Goal: Task Accomplishment & Management: Complete application form

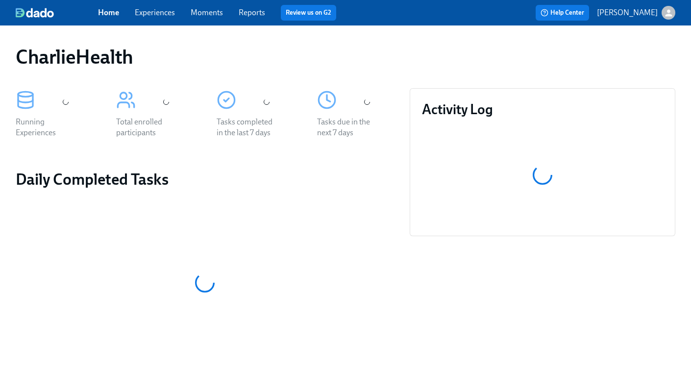
click at [154, 11] on link "Experiences" at bounding box center [155, 12] width 40 height 9
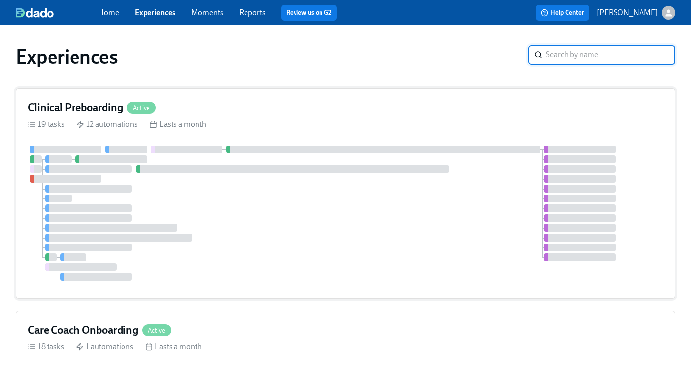
click at [71, 105] on h4 "Clinical Preboarding" at bounding box center [75, 107] width 95 height 15
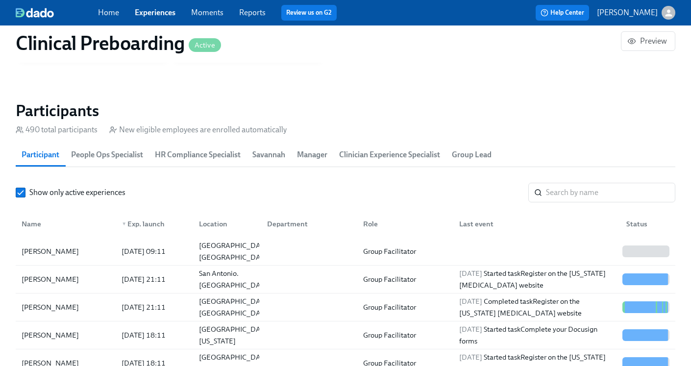
scroll to position [1025, 0]
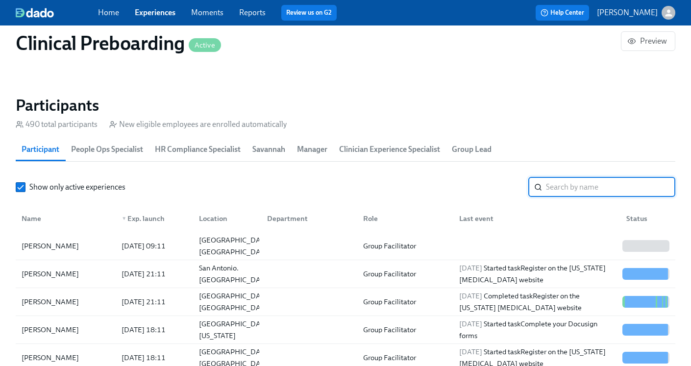
click at [547, 196] on input "search" at bounding box center [610, 187] width 129 height 20
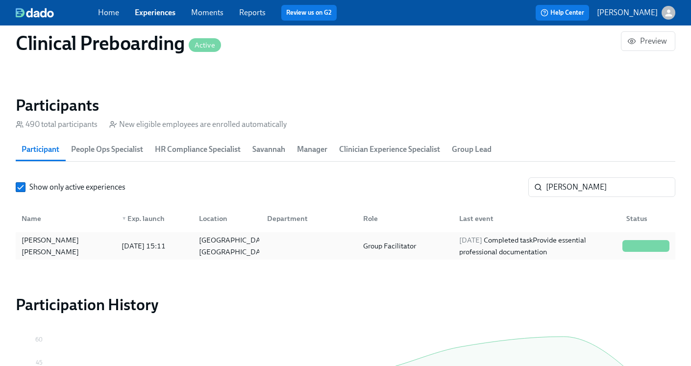
click at [502, 243] on div "2025/09/07 Completed task Provide essential professional documentation" at bounding box center [536, 246] width 163 height 24
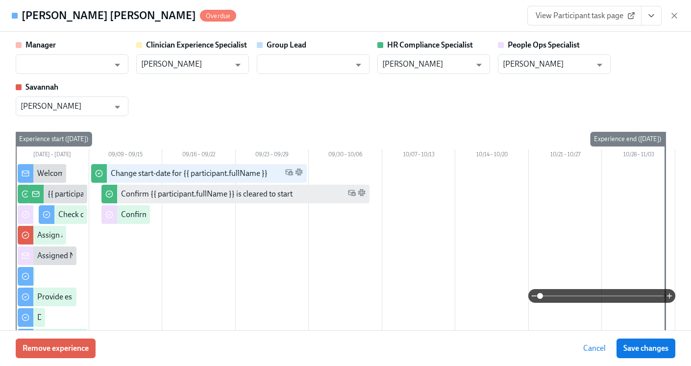
click at [650, 14] on icon "View task page" at bounding box center [651, 16] width 10 height 10
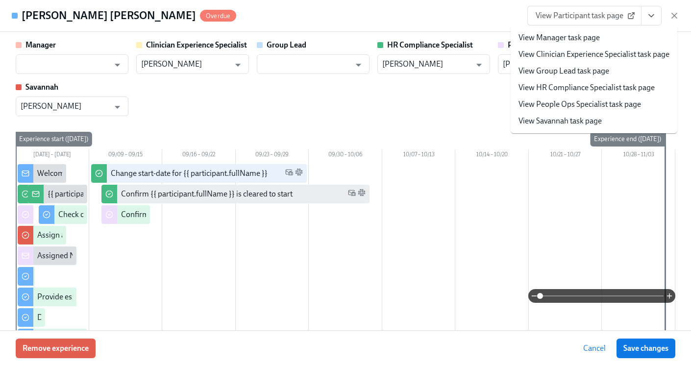
click at [605, 87] on link "View HR Compliance Specialist task page" at bounding box center [587, 87] width 136 height 11
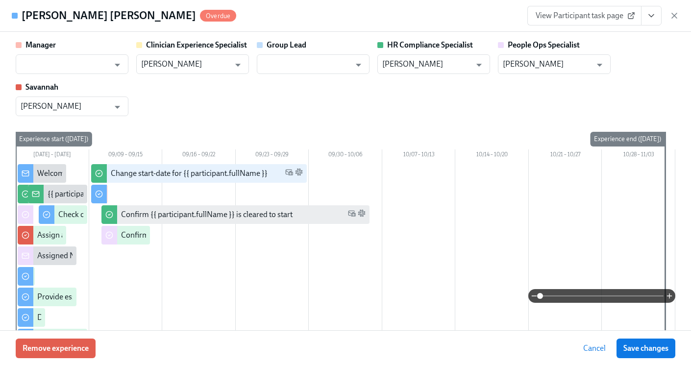
scroll to position [0, 12962]
click at [674, 16] on icon "button" at bounding box center [674, 15] width 5 height 5
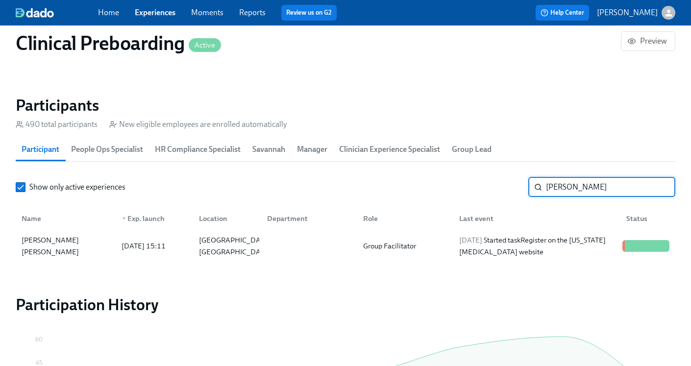
drag, startPoint x: 571, startPoint y: 189, endPoint x: 511, endPoint y: 185, distance: 60.0
click at [511, 185] on div "Show only active experiences Turner ​" at bounding box center [346, 187] width 660 height 20
type input "Barbara"
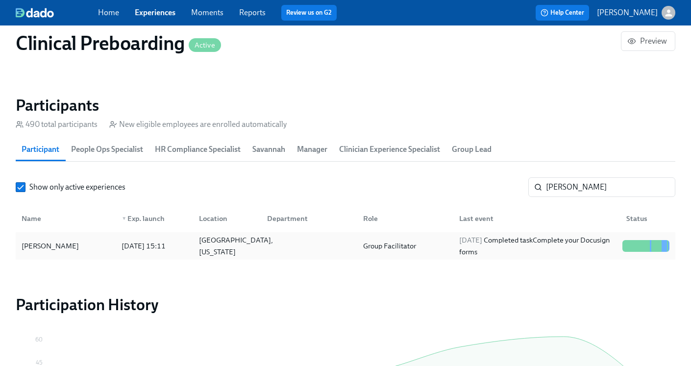
click at [249, 238] on div "Austin, Texas" at bounding box center [225, 246] width 68 height 20
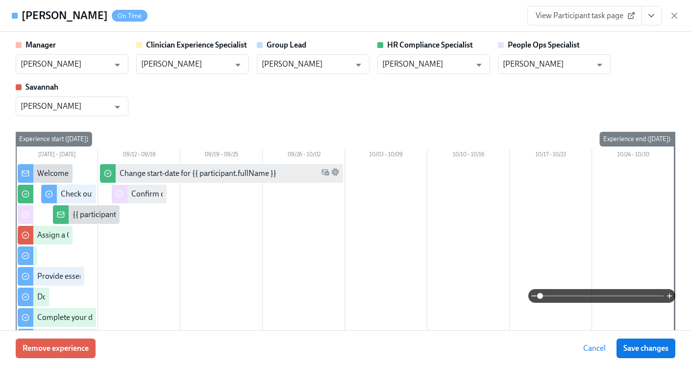
click at [649, 17] on icon "View task page" at bounding box center [651, 16] width 10 height 10
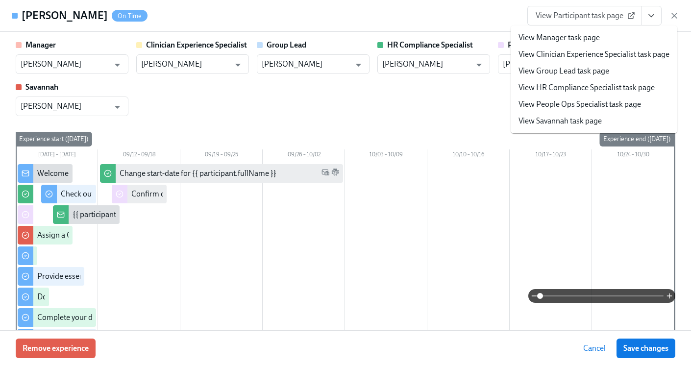
click at [583, 91] on link "View HR Compliance Specialist task page" at bounding box center [587, 87] width 136 height 11
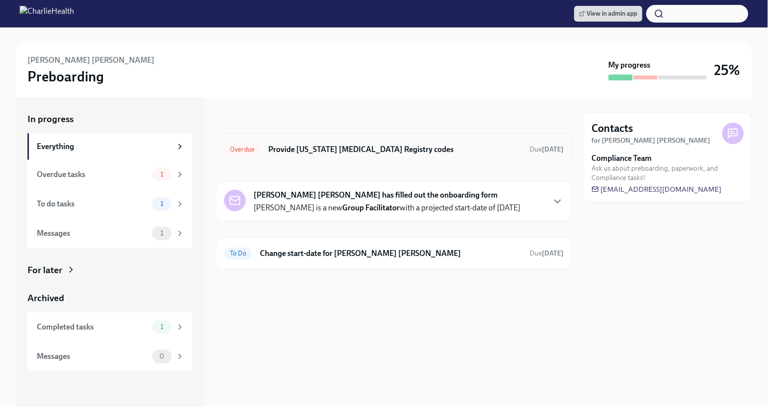
click at [454, 151] on h6 "Provide [US_STATE] [MEDICAL_DATA] Registry codes" at bounding box center [394, 149] width 253 height 11
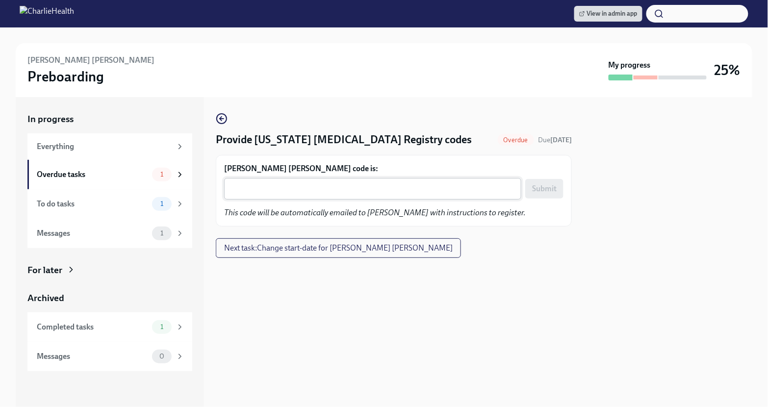
click at [276, 188] on textarea "Turner Rollins's code is:" at bounding box center [372, 189] width 285 height 12
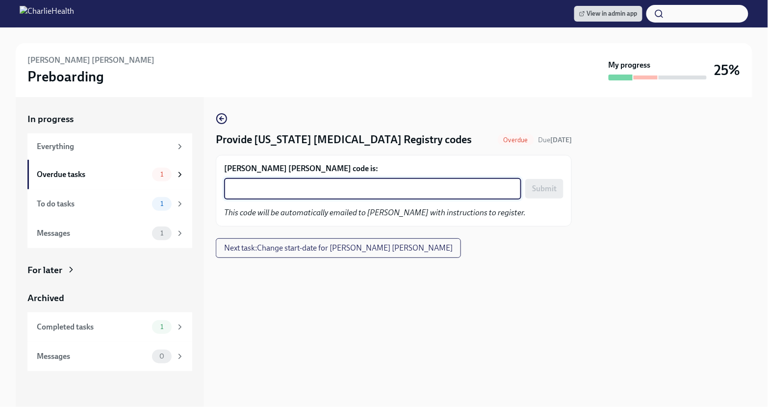
paste textarea "K5M6AHJAGNKT"
type textarea "K5M6AHJAGNKT"
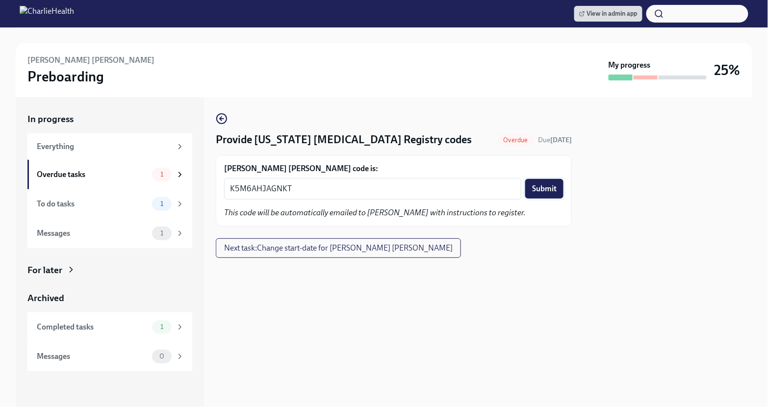
click at [540, 187] on span "Submit" at bounding box center [544, 189] width 25 height 10
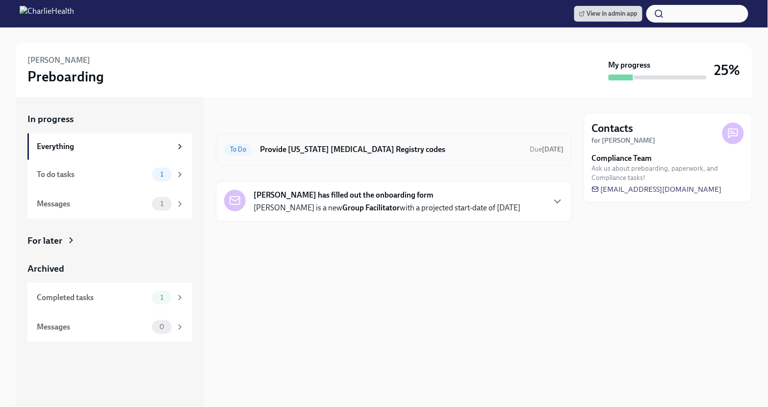
click at [391, 150] on h6 "Provide [US_STATE] [MEDICAL_DATA] Registry codes" at bounding box center [391, 149] width 262 height 11
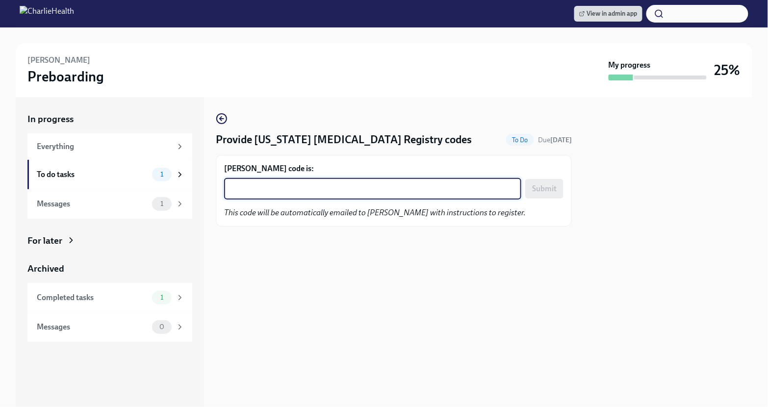
click at [329, 191] on textarea "[PERSON_NAME] code is:" at bounding box center [372, 189] width 285 height 12
paste textarea "T6LOCQ2UYIBG"
type textarea "T6LOCQ2UYIBG"
click at [531, 187] on button "Submit" at bounding box center [544, 189] width 38 height 20
